Goal: Information Seeking & Learning: Learn about a topic

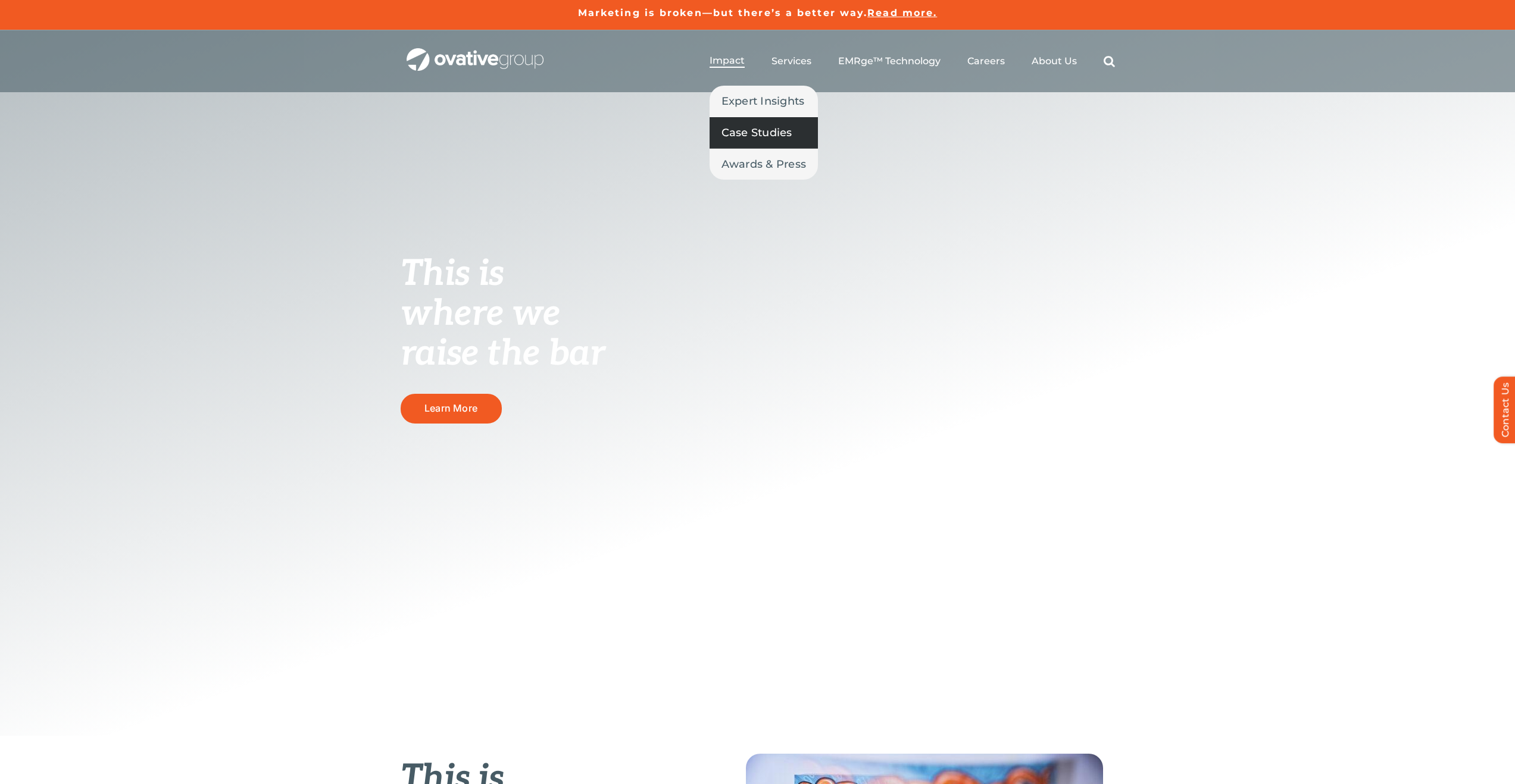
click at [765, 134] on span "Case Studies" at bounding box center [757, 133] width 71 height 17
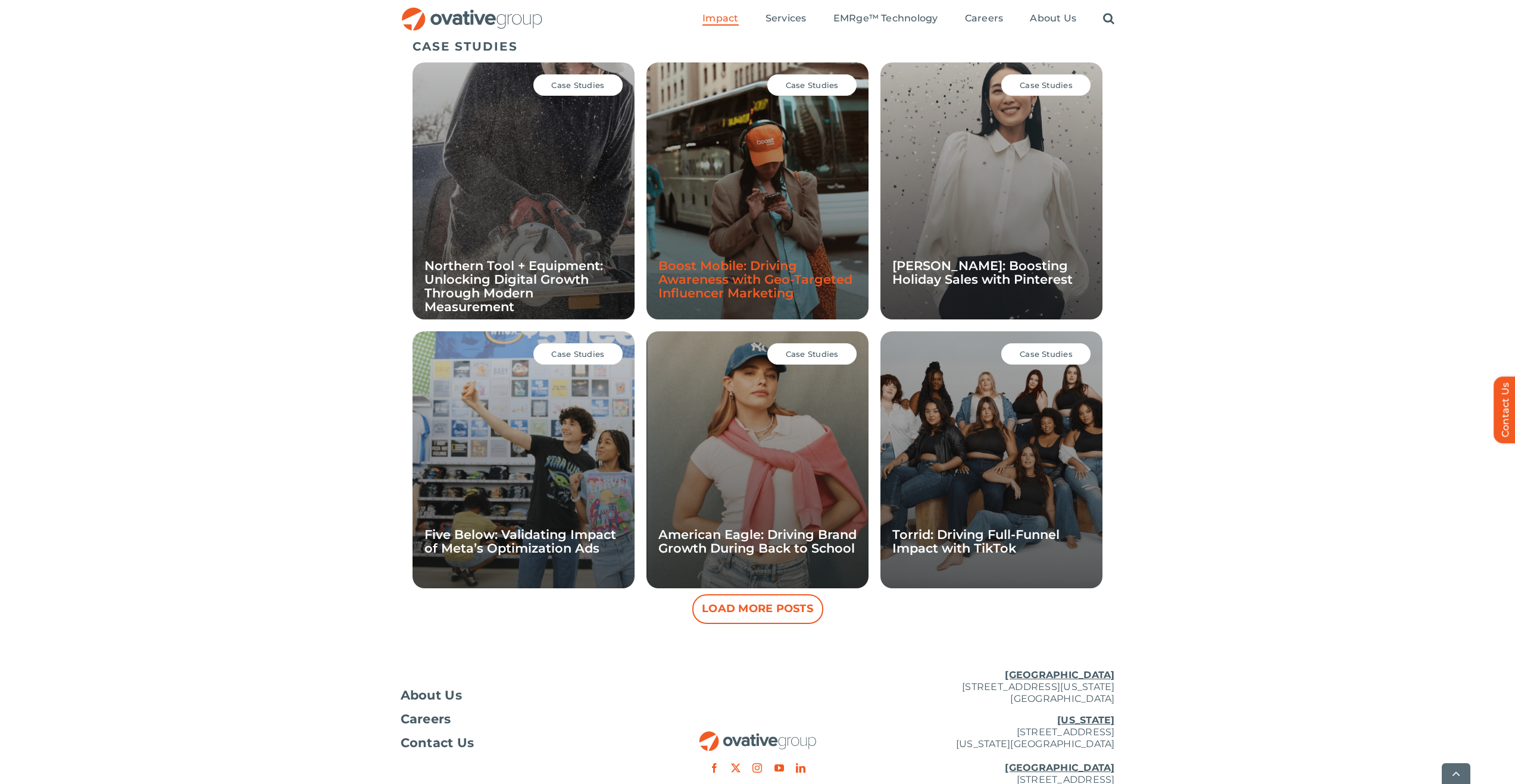
scroll to position [820, 0]
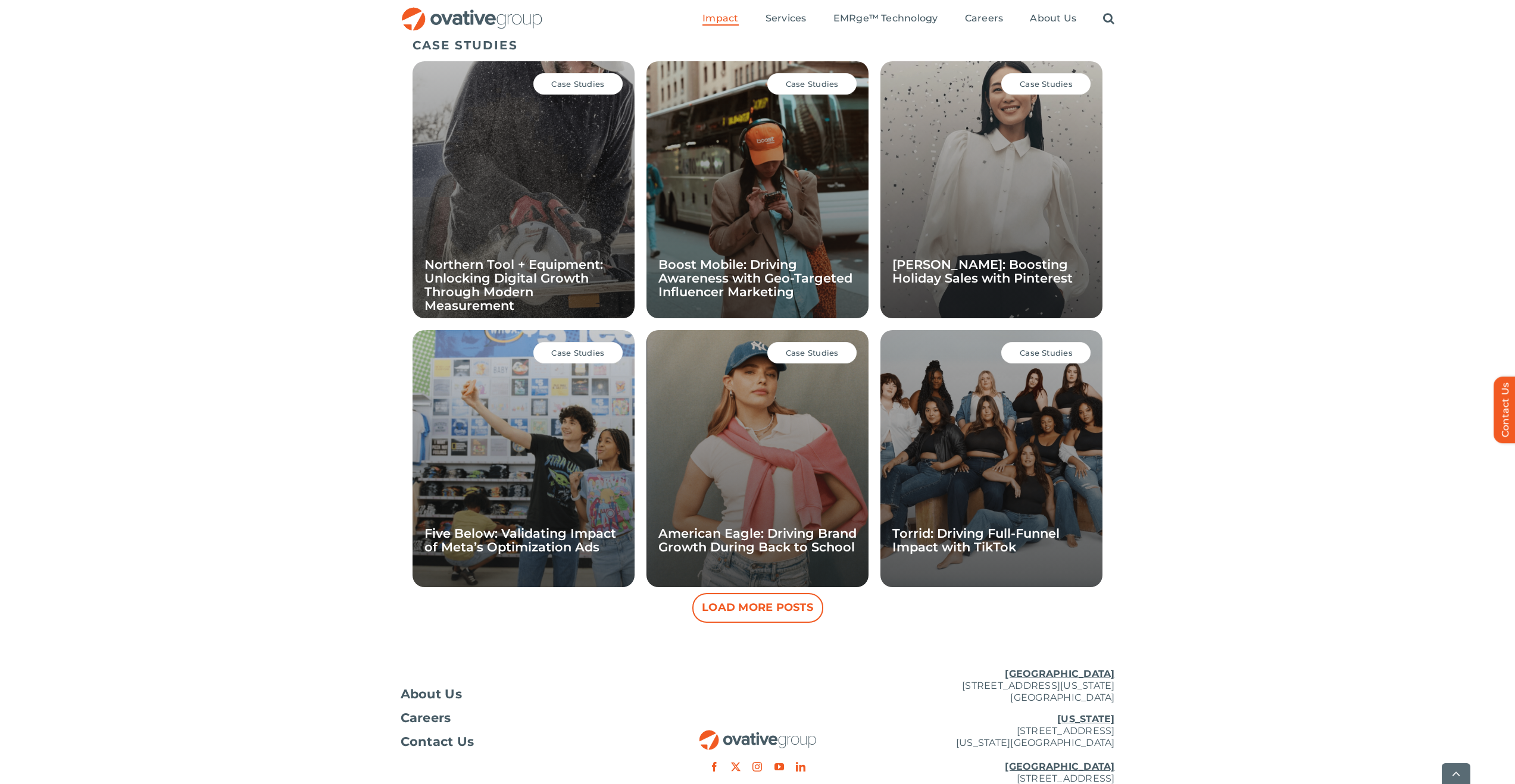
click at [739, 605] on button "Load More Posts" at bounding box center [758, 608] width 131 height 30
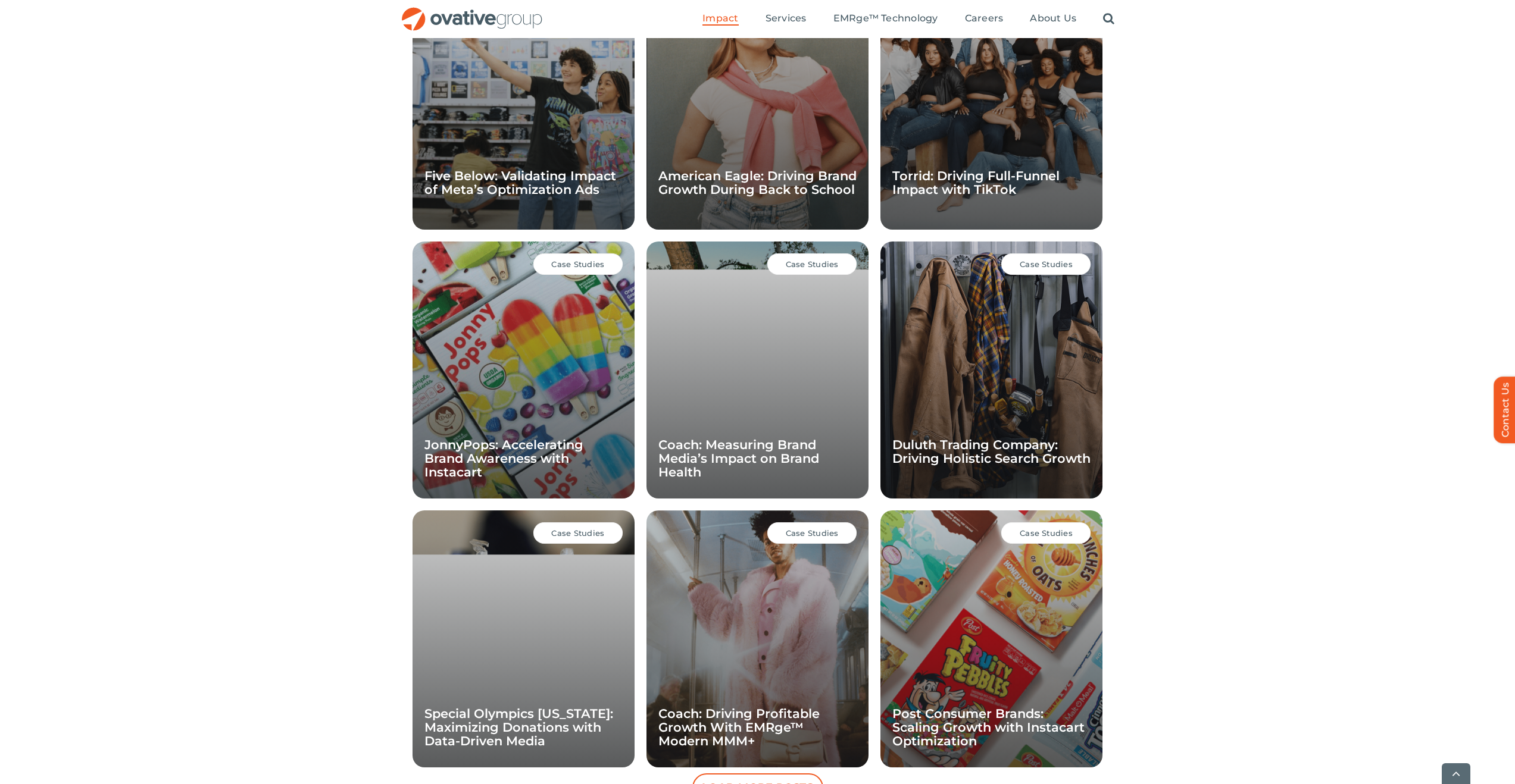
scroll to position [1334, 0]
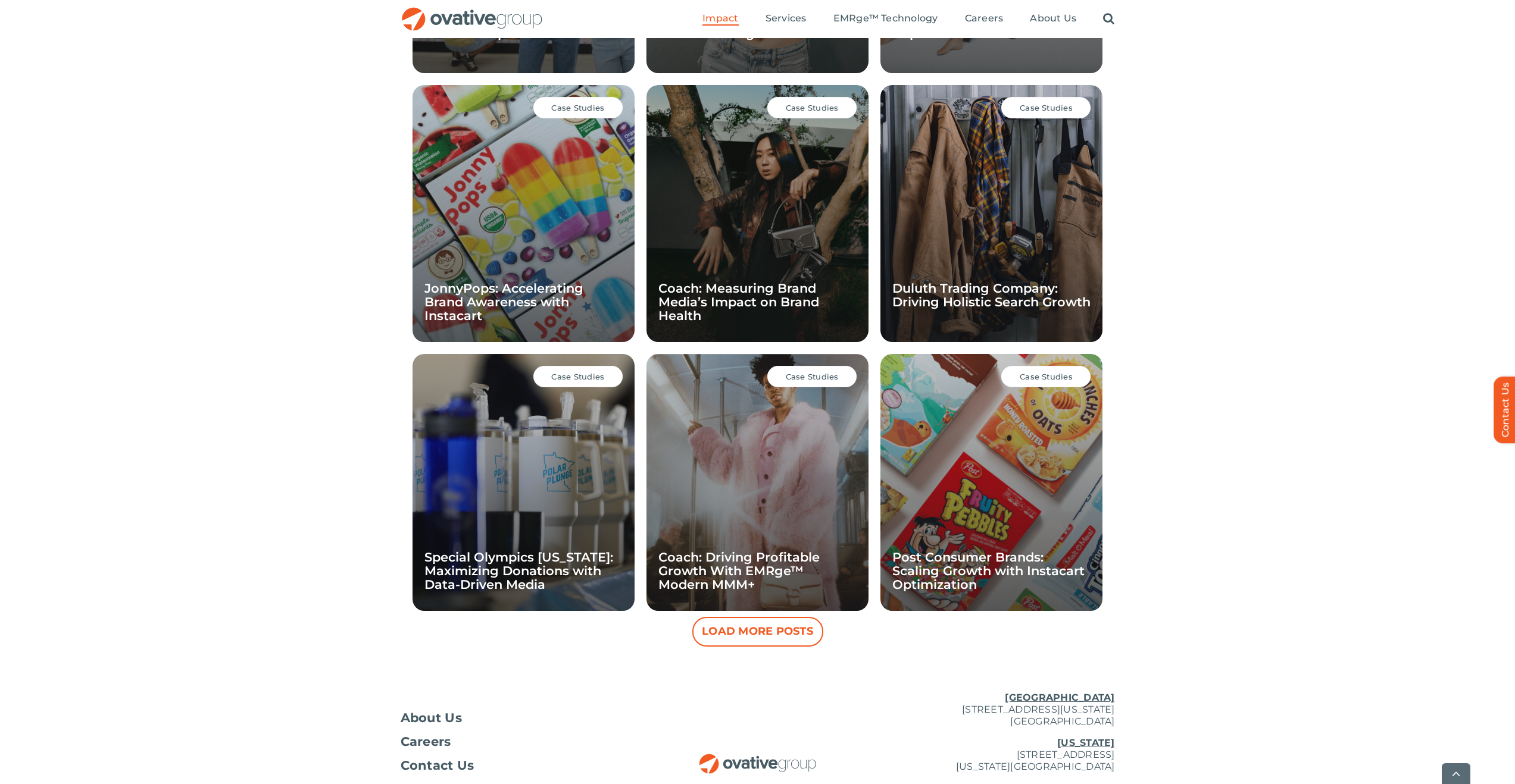
click at [743, 630] on button "Load More Posts" at bounding box center [758, 632] width 131 height 30
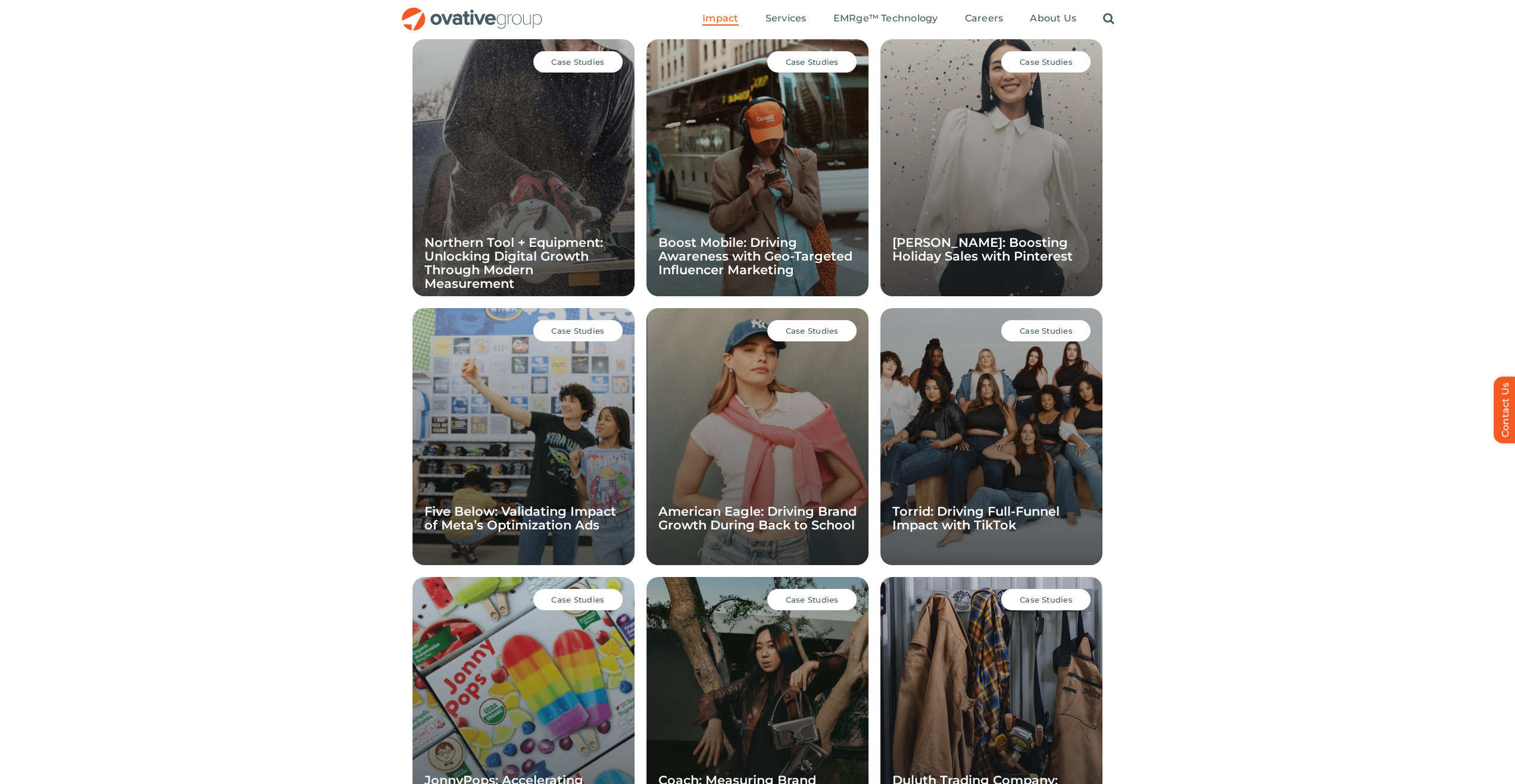
scroll to position [423, 0]
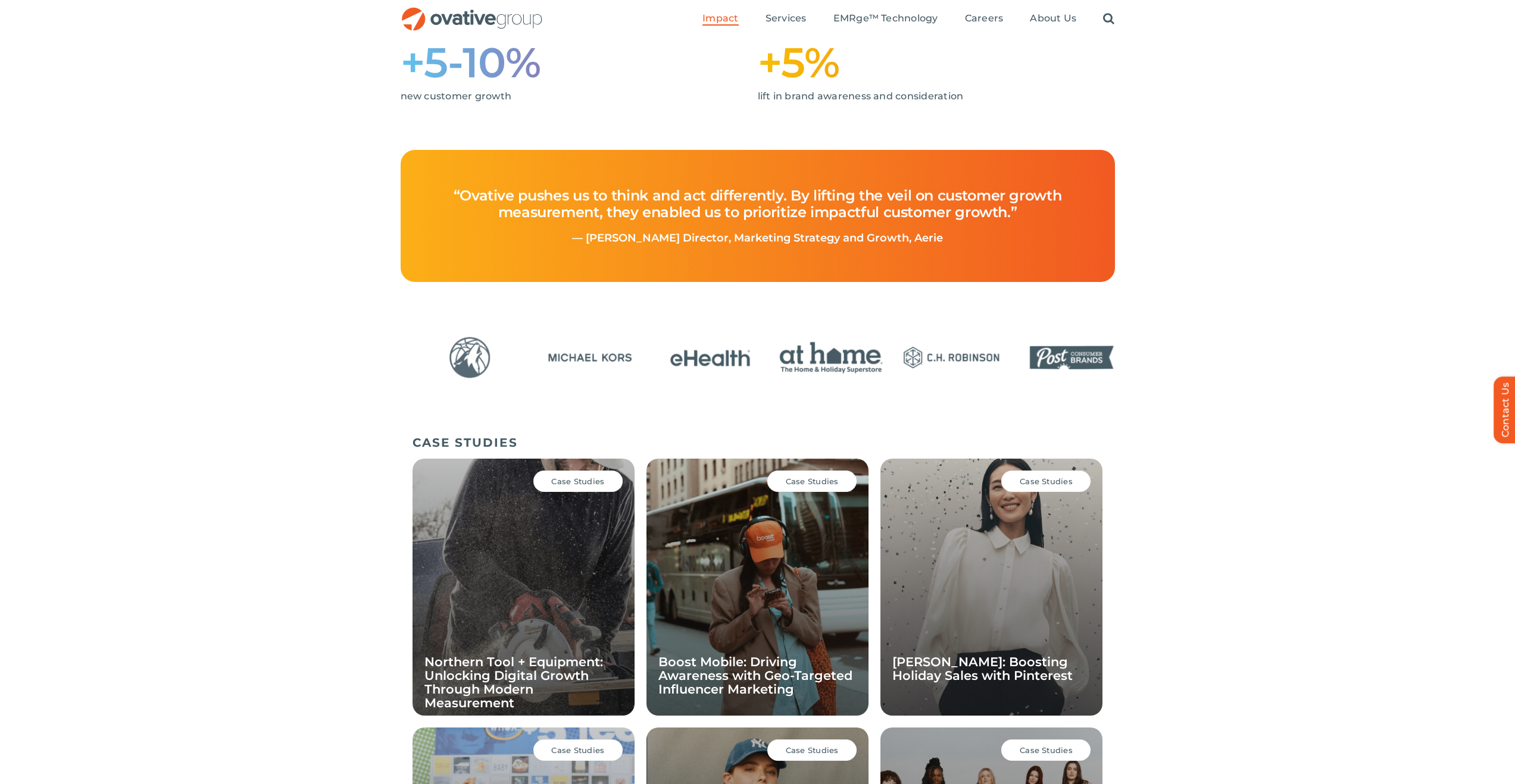
click at [449, 368] on img "12 / 24" at bounding box center [470, 357] width 112 height 47
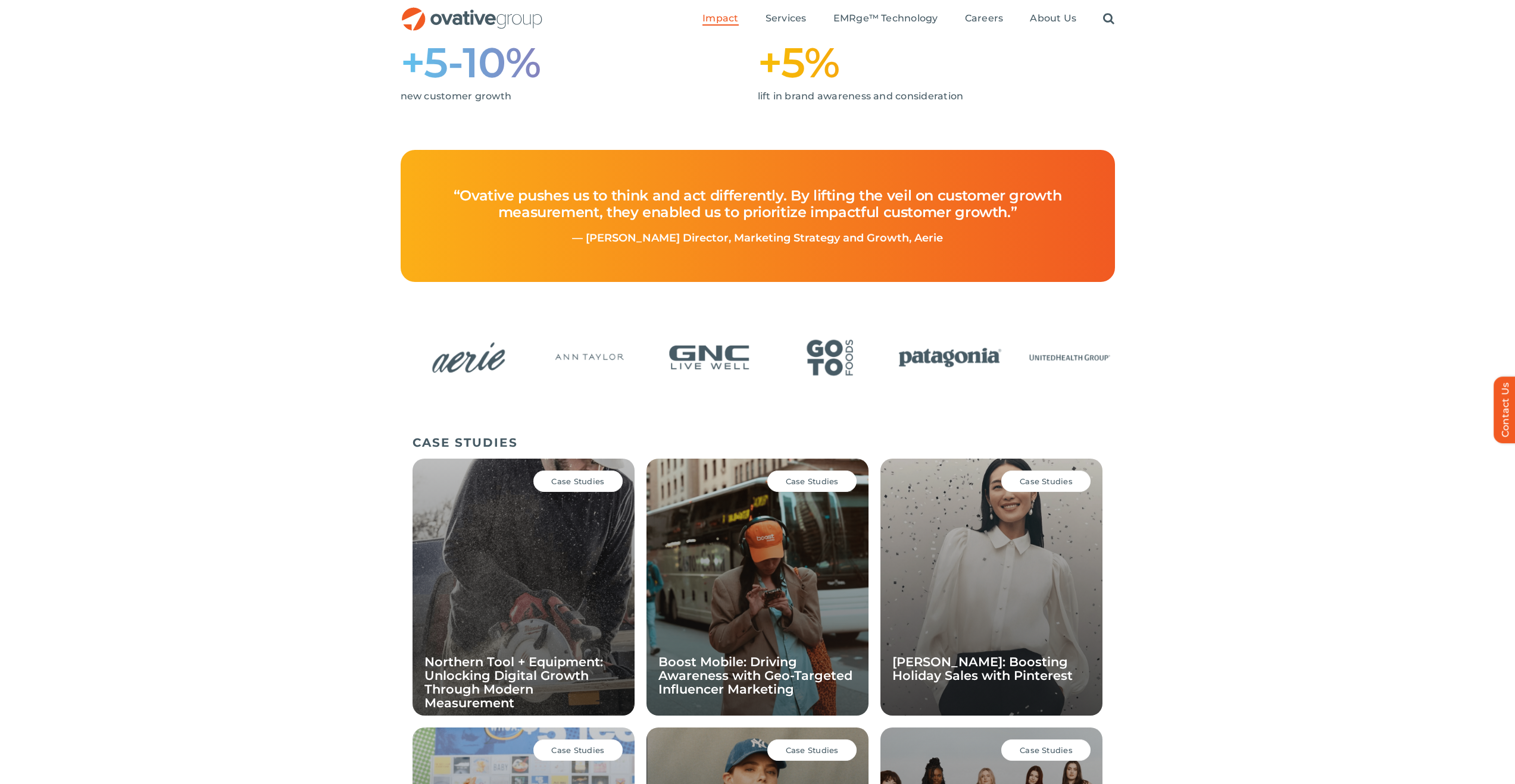
click at [442, 347] on img "18 / 24" at bounding box center [468, 357] width 112 height 47
click at [784, 354] on img "24 / 24" at bounding box center [839, 357] width 112 height 47
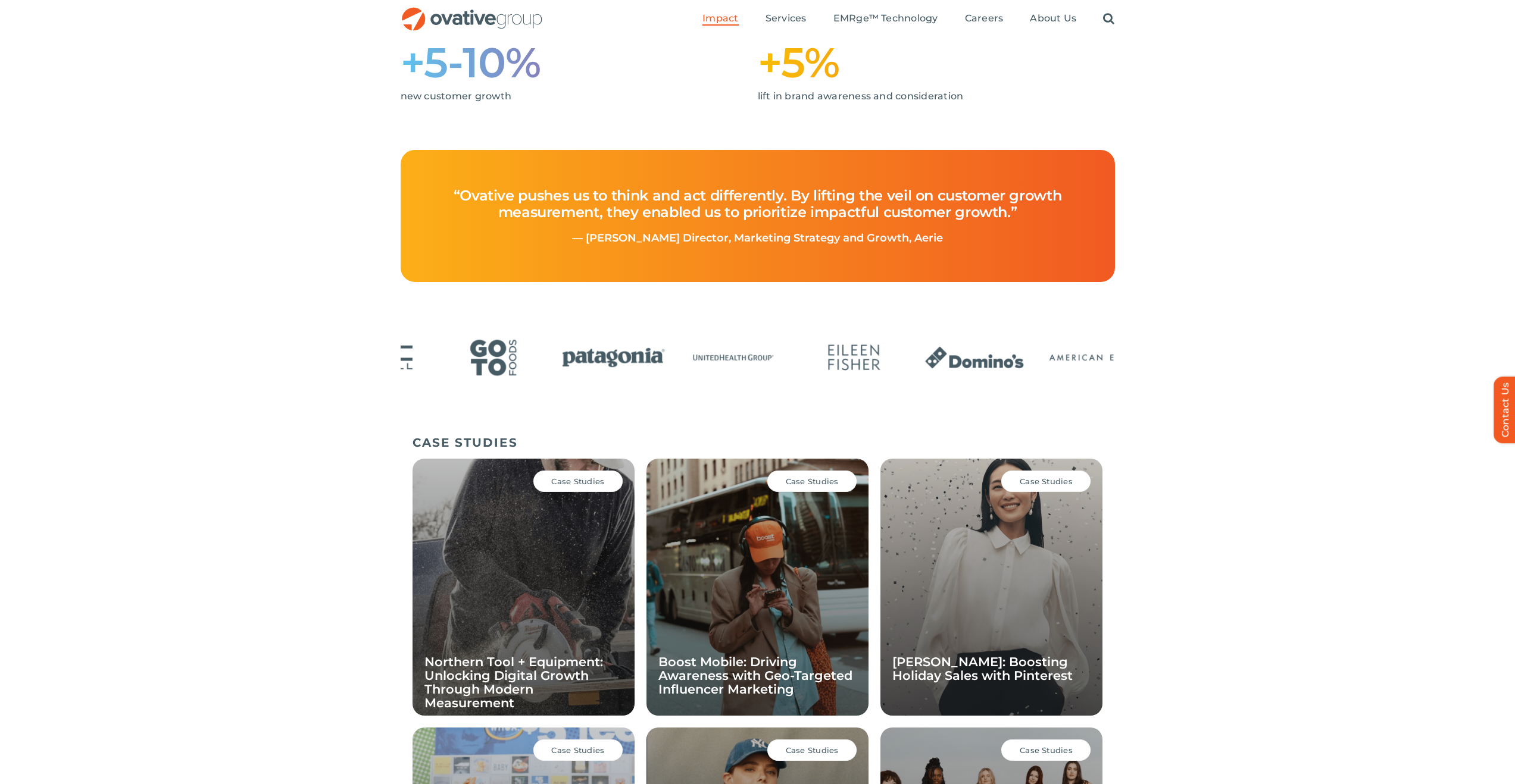
click at [798, 348] on img "24 / 24" at bounding box center [853, 357] width 112 height 47
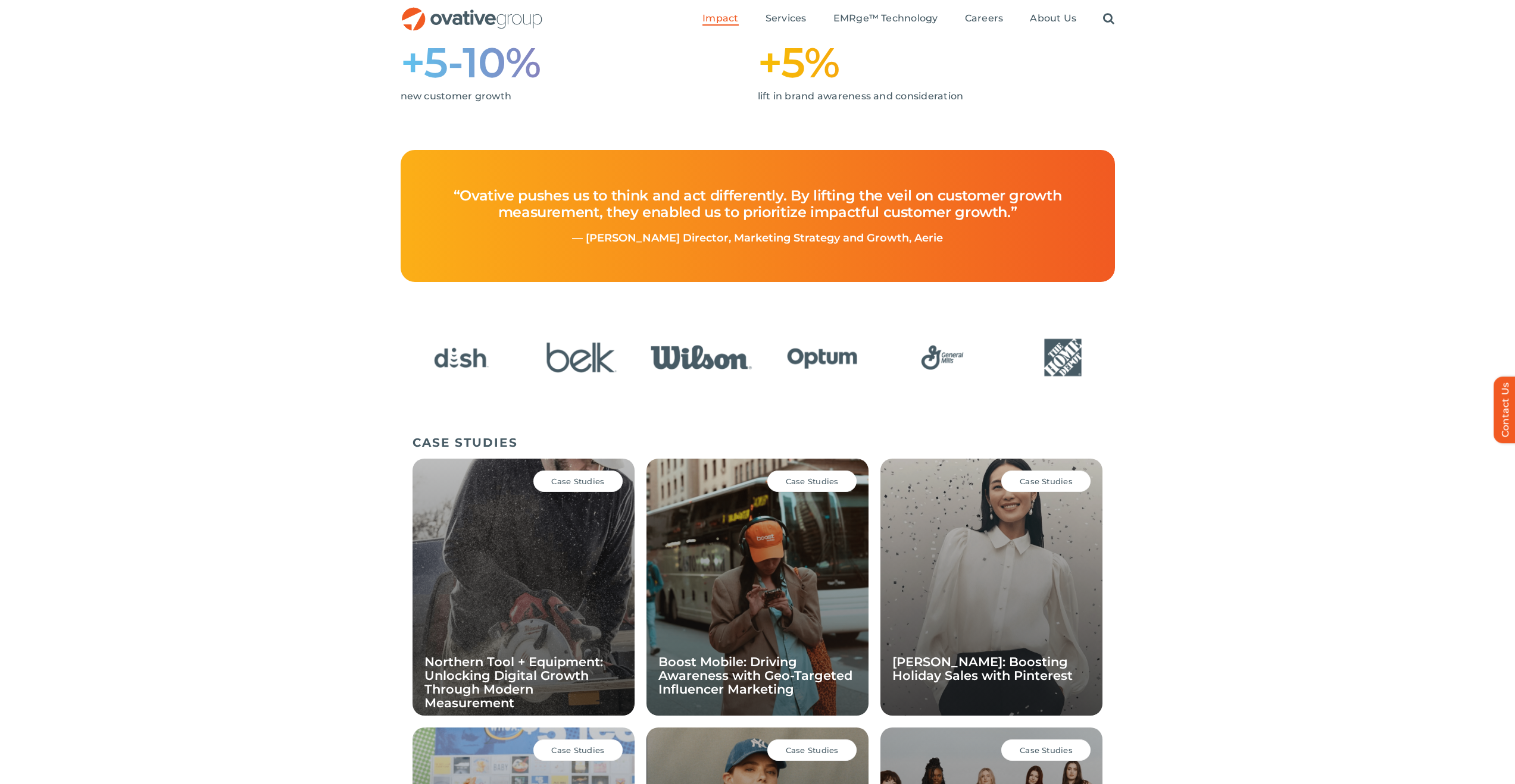
click at [671, 353] on img "5 / 24" at bounding box center [702, 357] width 112 height 47
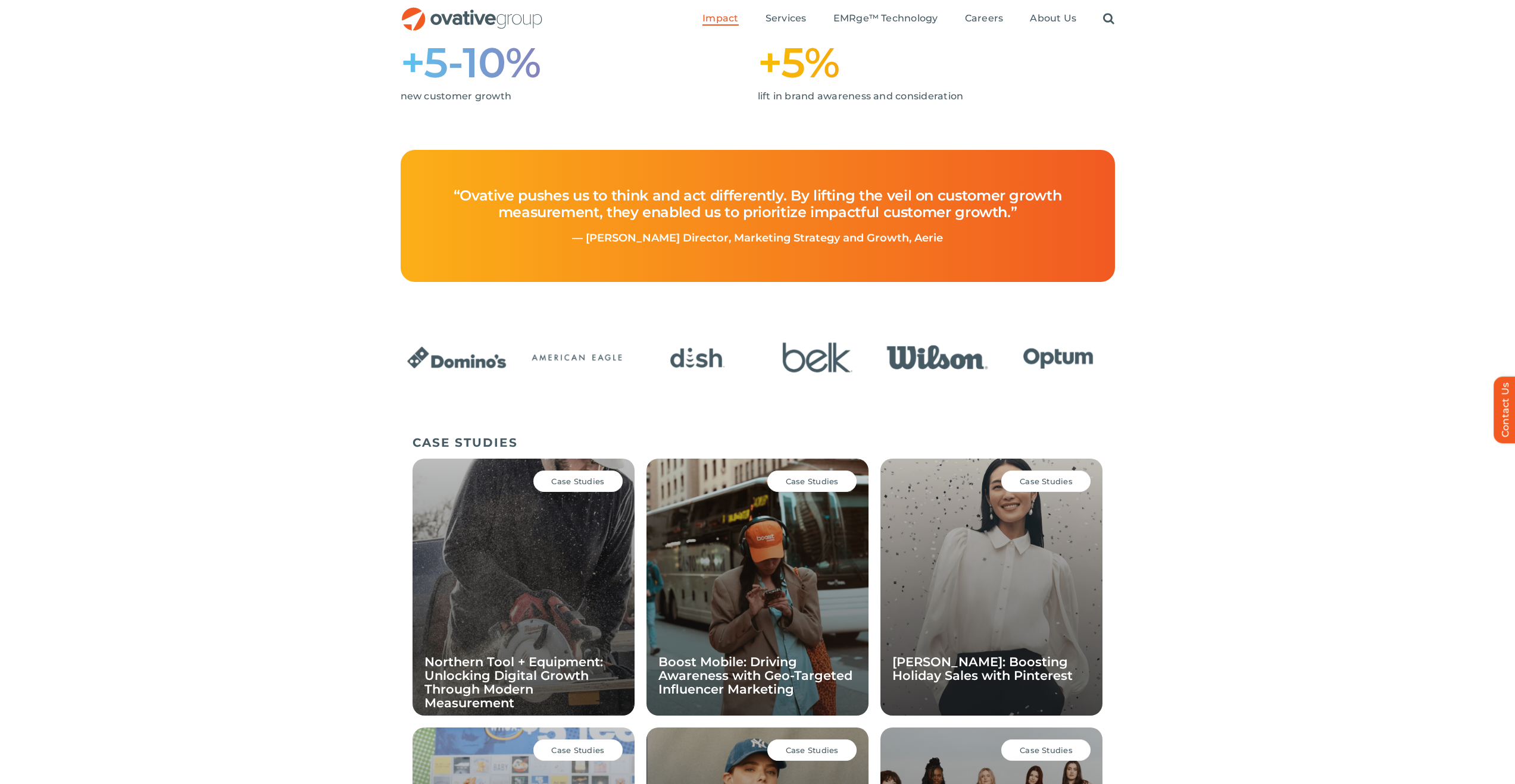
click at [1002, 351] on img "6 / 24" at bounding box center [1058, 357] width 112 height 47
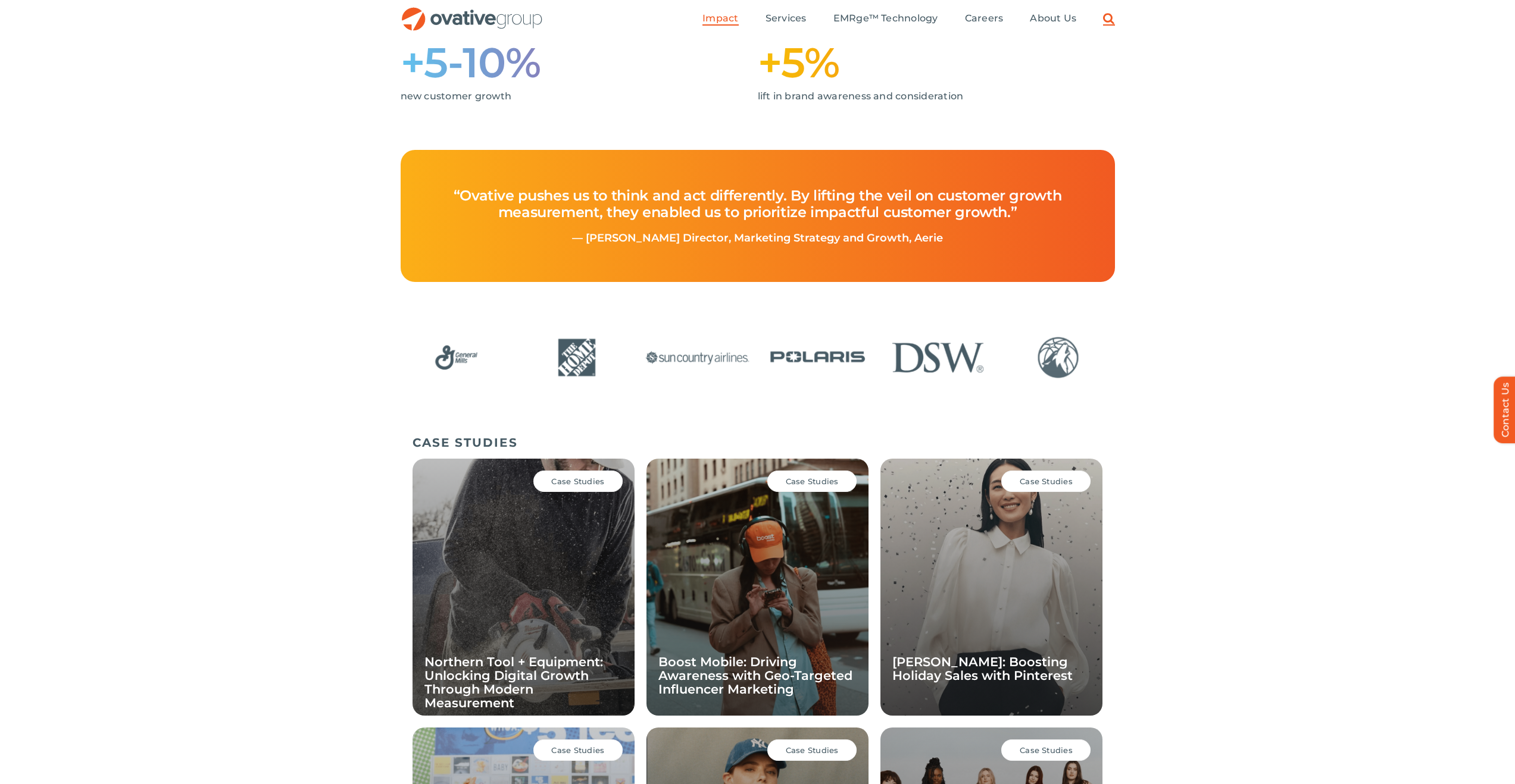
click at [1109, 18] on link "Search" at bounding box center [1109, 19] width 11 height 13
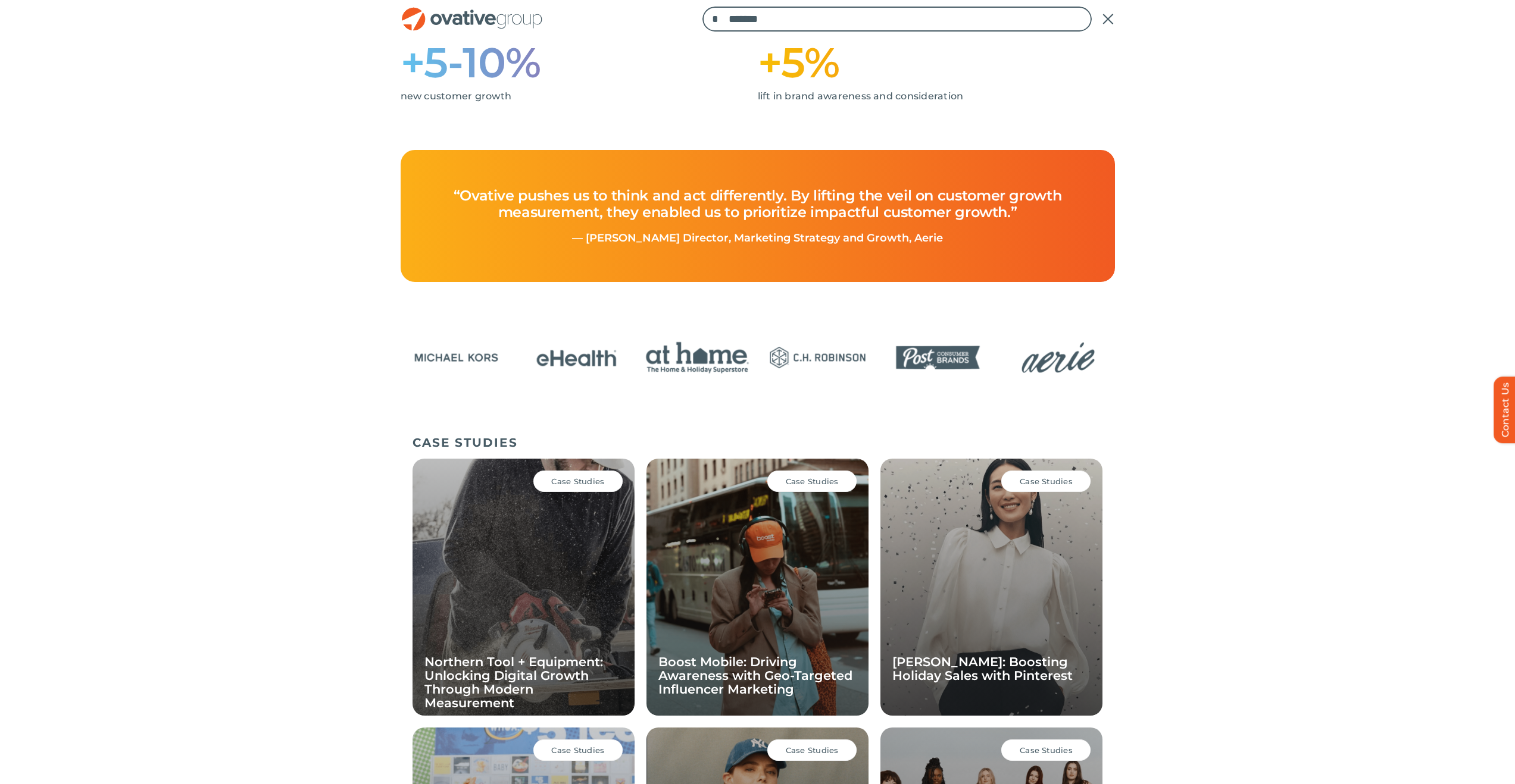
type input "*******"
click at [703, 6] on input "*" at bounding box center [715, 19] width 25 height 25
